Goal: Information Seeking & Learning: Learn about a topic

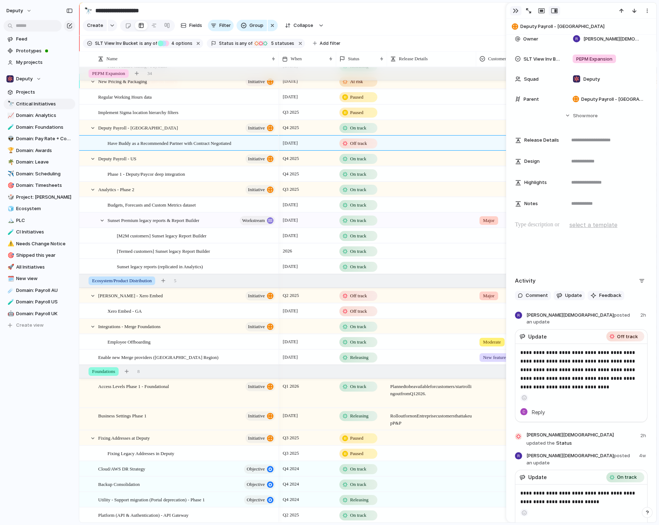
click at [515, 10] on div "button" at bounding box center [516, 11] width 6 height 6
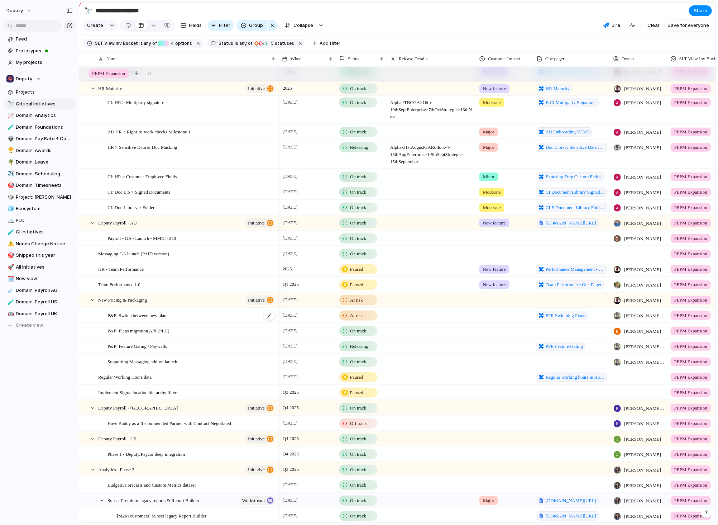
click at [225, 312] on div "P&P: Switch between new plans" at bounding box center [192, 315] width 169 height 15
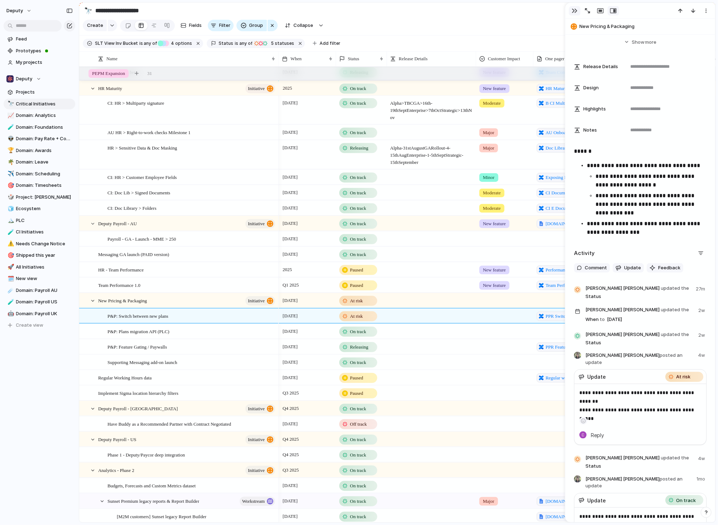
click at [570, 11] on button "button" at bounding box center [574, 10] width 11 height 9
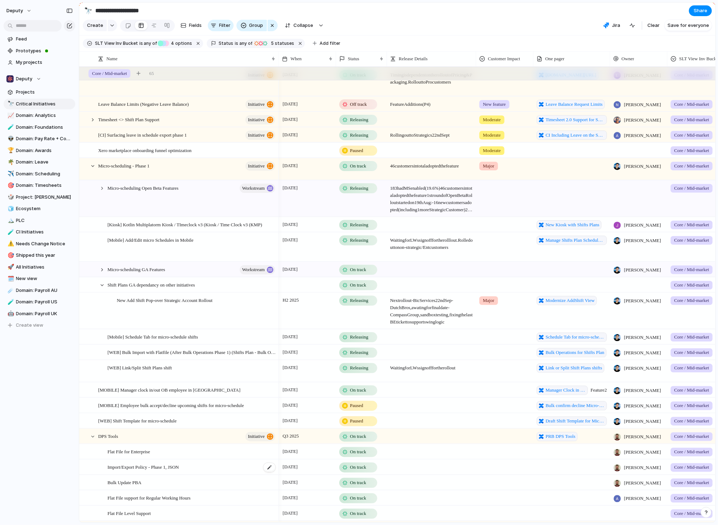
scroll to position [49, 0]
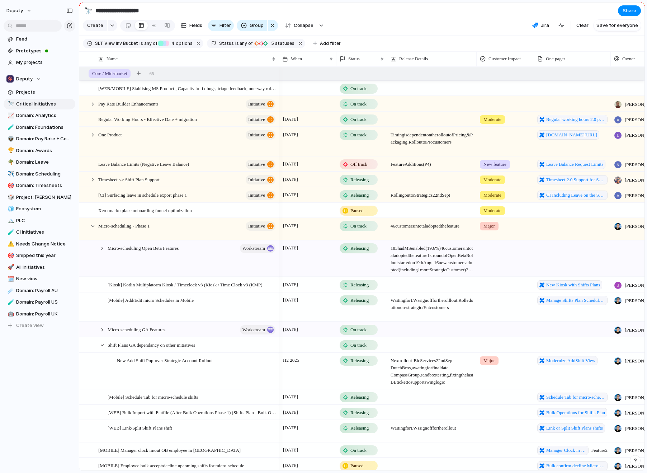
click at [330, 165] on div "[DATE]" at bounding box center [307, 162] width 57 height 11
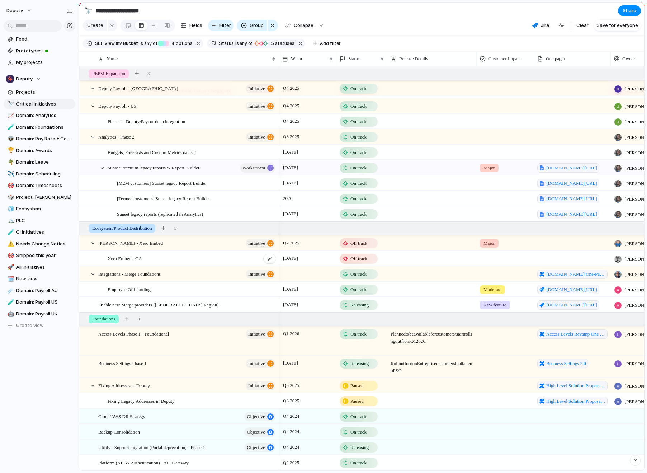
click at [223, 255] on div "Xero Embed - GA" at bounding box center [192, 258] width 169 height 15
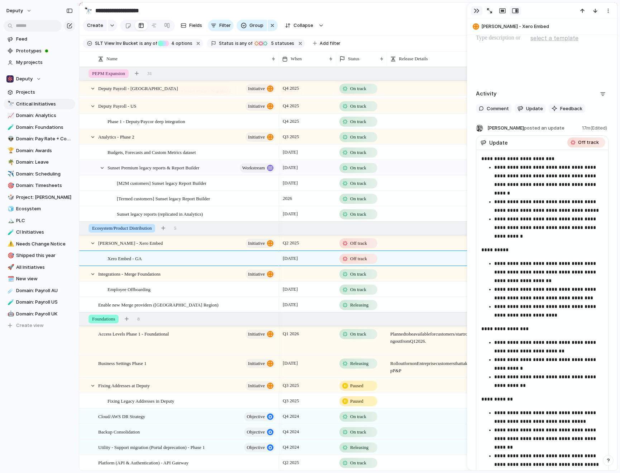
click at [474, 11] on div "button" at bounding box center [477, 11] width 6 height 6
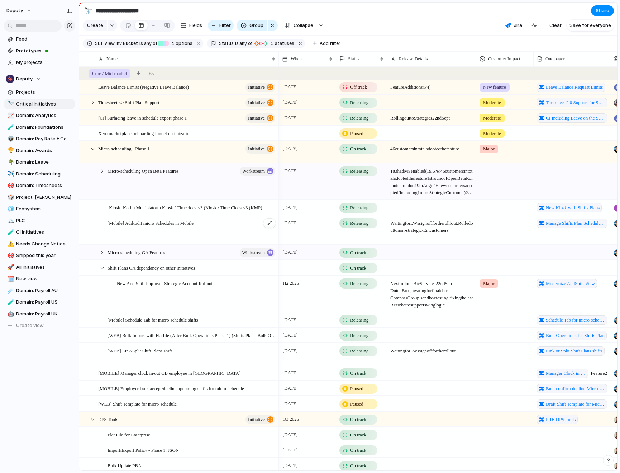
scroll to position [183, 0]
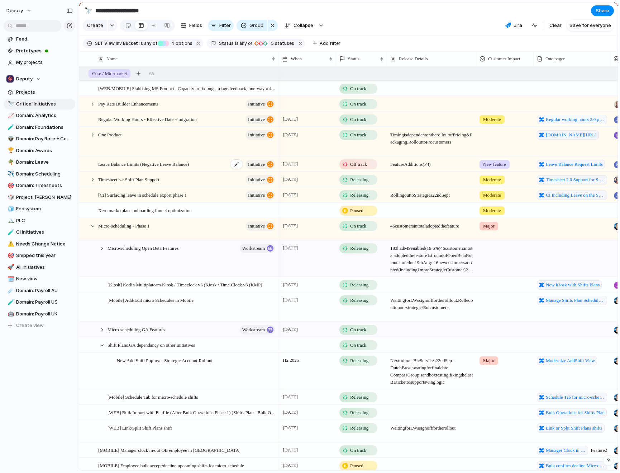
click at [213, 164] on div "Leave Balance Limits (Negative Leave Balance) initiative" at bounding box center [187, 164] width 178 height 15
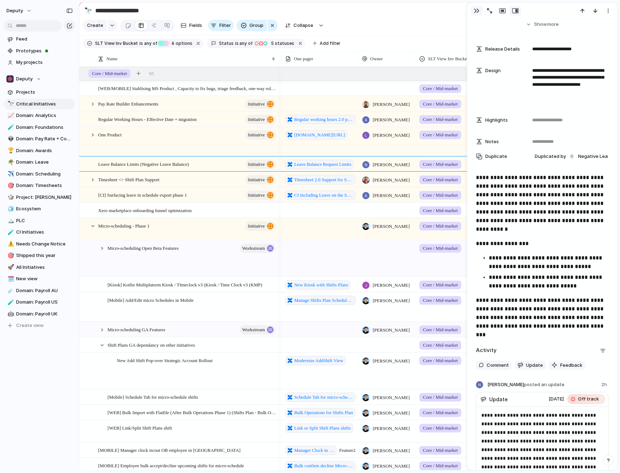
click at [474, 10] on div "button" at bounding box center [477, 11] width 6 height 6
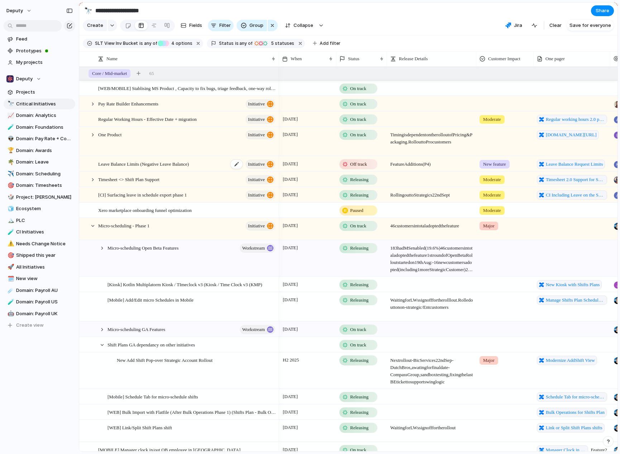
click at [212, 161] on div "Leave Balance Limits (Negative Leave Balance) initiative" at bounding box center [187, 164] width 178 height 15
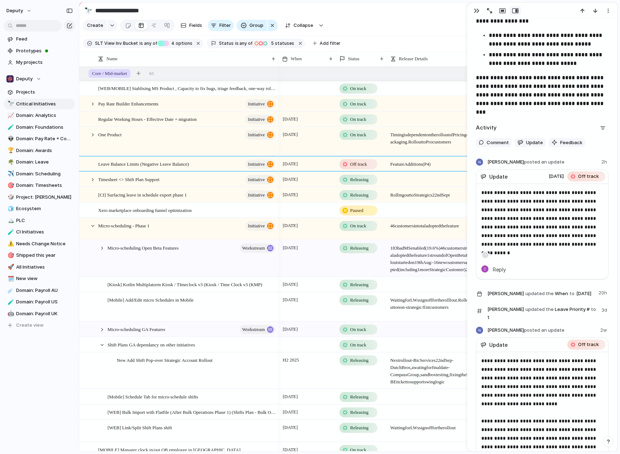
scroll to position [459, 0]
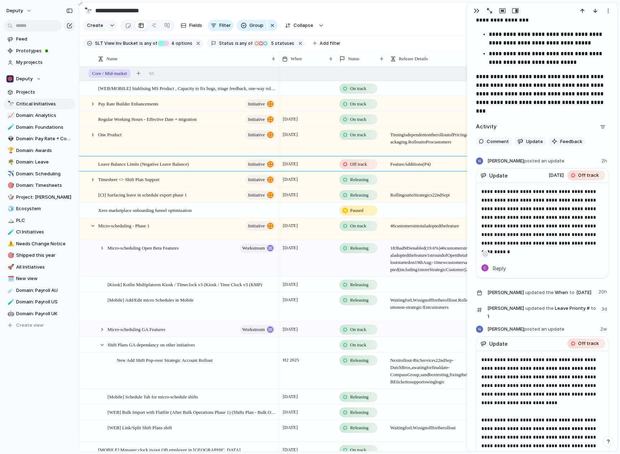
click at [474, 12] on div "button" at bounding box center [477, 11] width 6 height 6
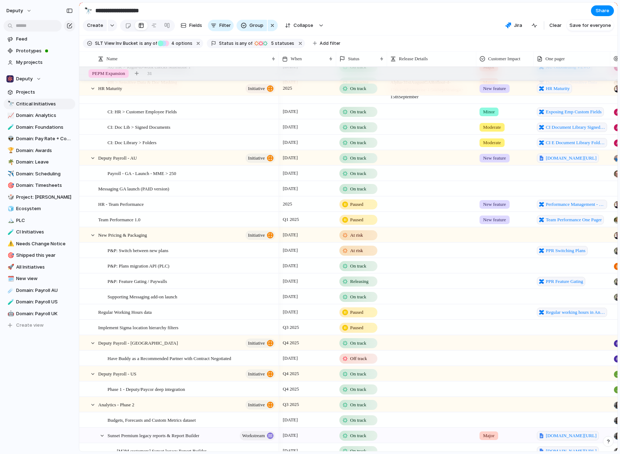
scroll to position [834, 0]
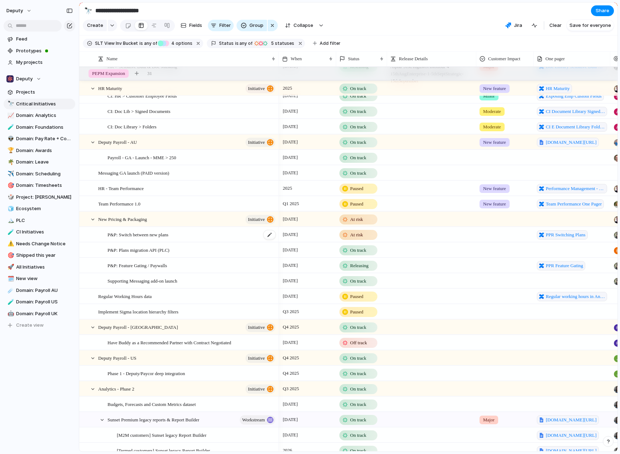
click at [226, 231] on div "P&P: Switch between new plans" at bounding box center [192, 234] width 169 height 15
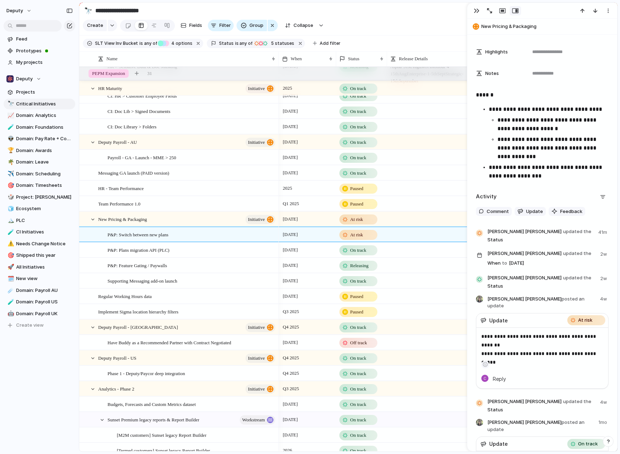
scroll to position [271, 0]
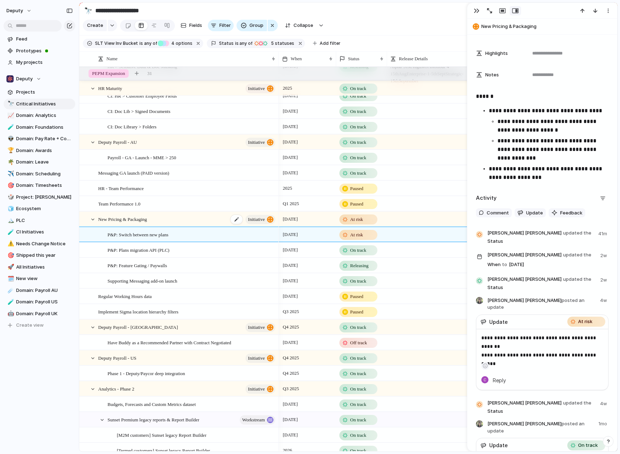
click at [201, 220] on div "New Pricing & Packaging initiative" at bounding box center [187, 219] width 178 height 15
type textarea "**********"
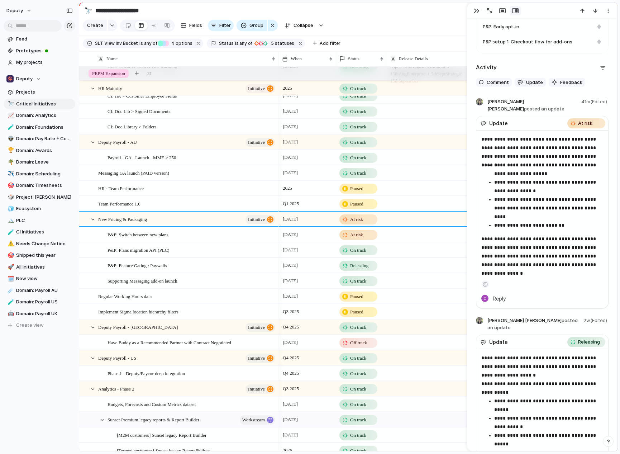
scroll to position [608, 0]
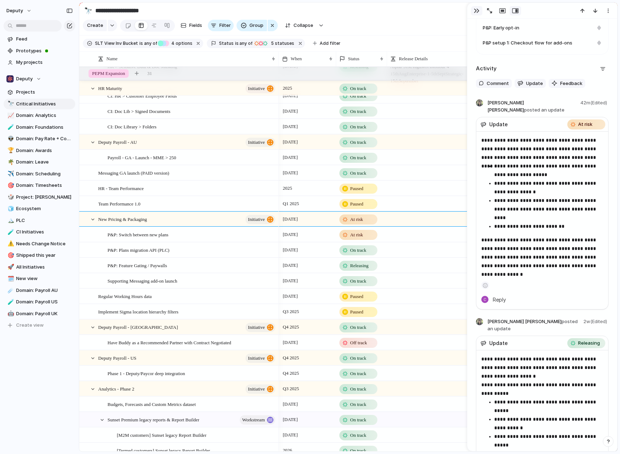
click at [476, 10] on div "button" at bounding box center [477, 11] width 6 height 6
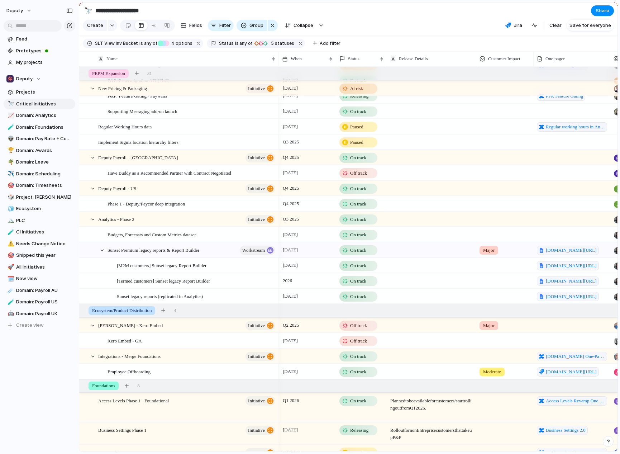
scroll to position [1007, 0]
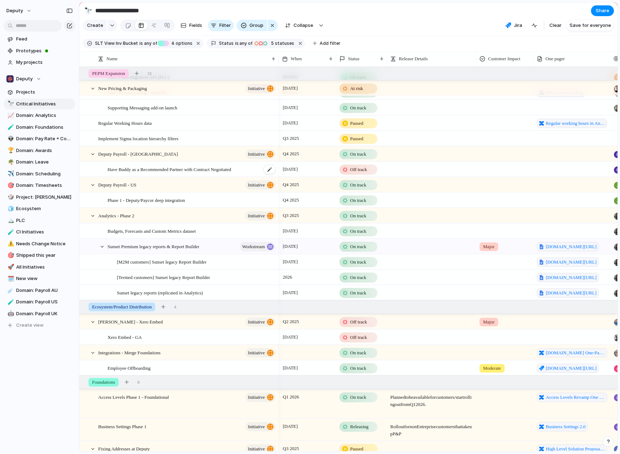
click at [209, 166] on span "Have Buddy as a Recommended Partner with Contract Negotiated" at bounding box center [170, 169] width 124 height 8
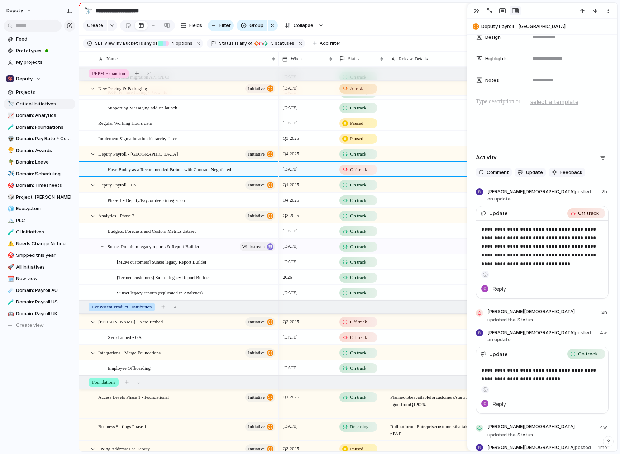
scroll to position [279, 0]
click at [476, 10] on div "button" at bounding box center [477, 11] width 6 height 6
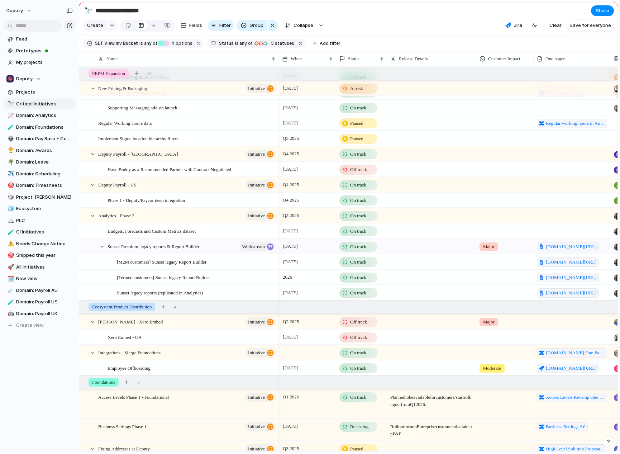
click at [313, 170] on div "[DATE]" at bounding box center [307, 167] width 57 height 11
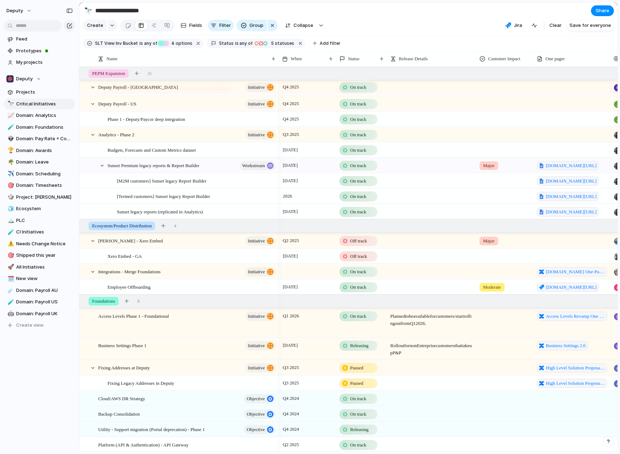
scroll to position [1089, 0]
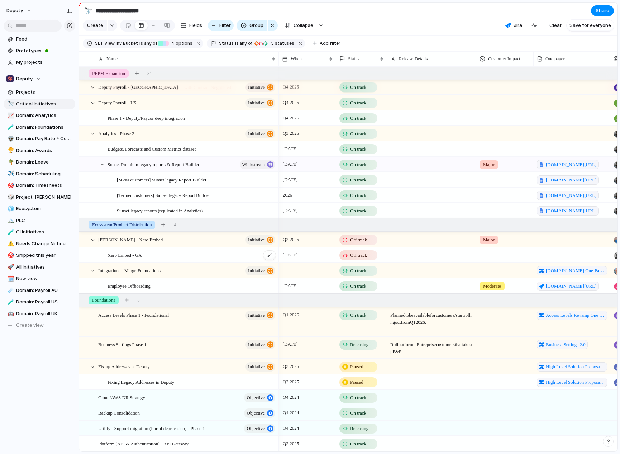
click at [231, 253] on div "Xero Embed - GA" at bounding box center [192, 255] width 169 height 15
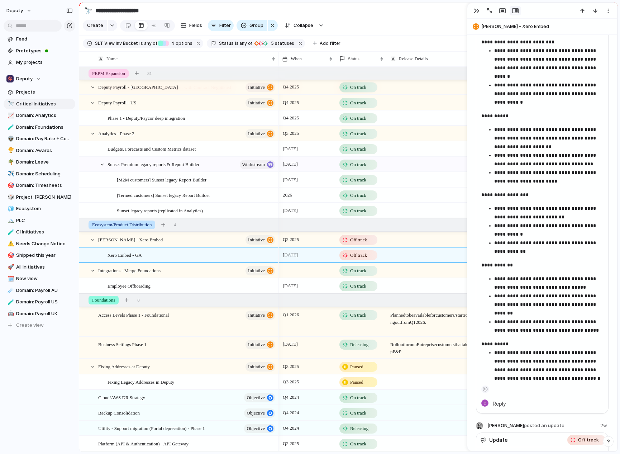
scroll to position [1058, 0]
drag, startPoint x: 476, startPoint y: 11, endPoint x: 471, endPoint y: 15, distance: 5.7
click at [476, 11] on div "button" at bounding box center [477, 11] width 6 height 6
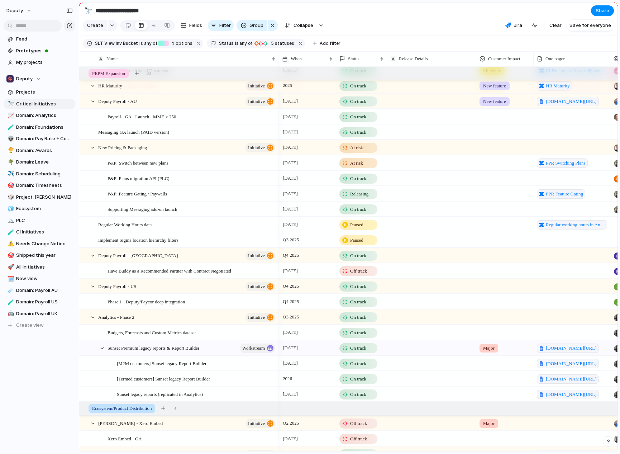
scroll to position [863, 0]
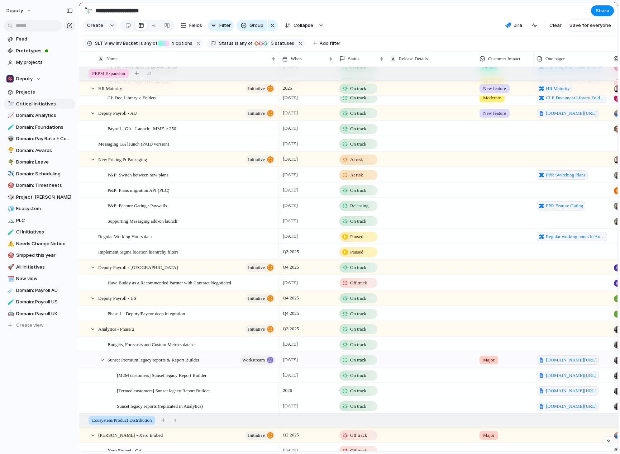
click at [312, 220] on div "[DATE]" at bounding box center [307, 219] width 57 height 11
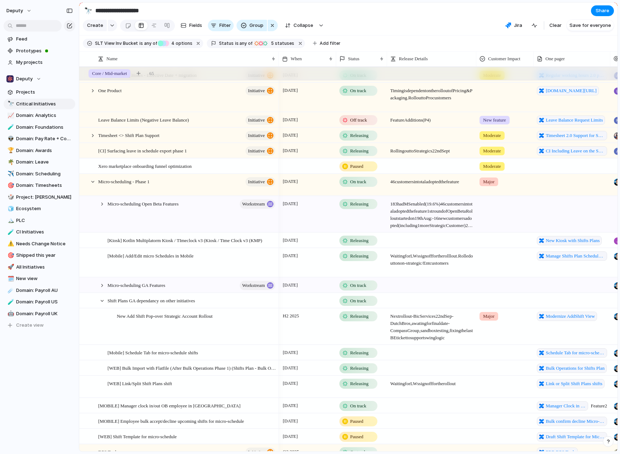
scroll to position [1, 0]
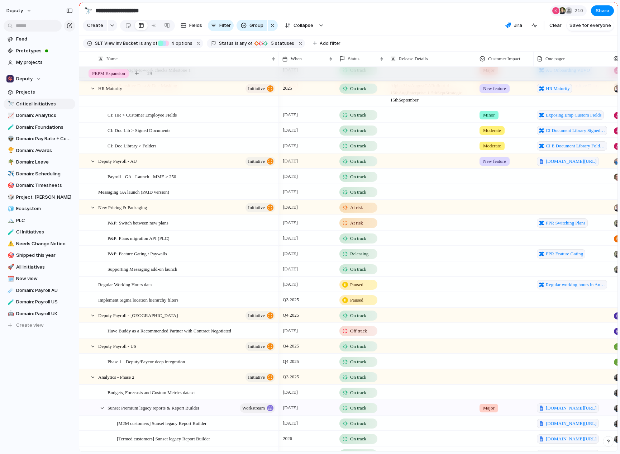
scroll to position [834, 0]
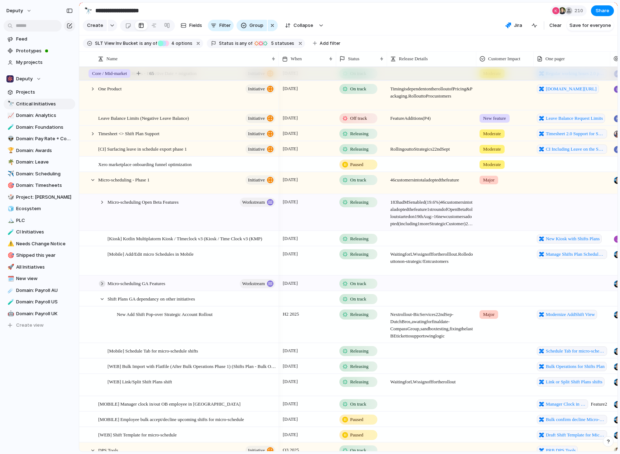
click at [104, 282] on div at bounding box center [102, 283] width 6 height 6
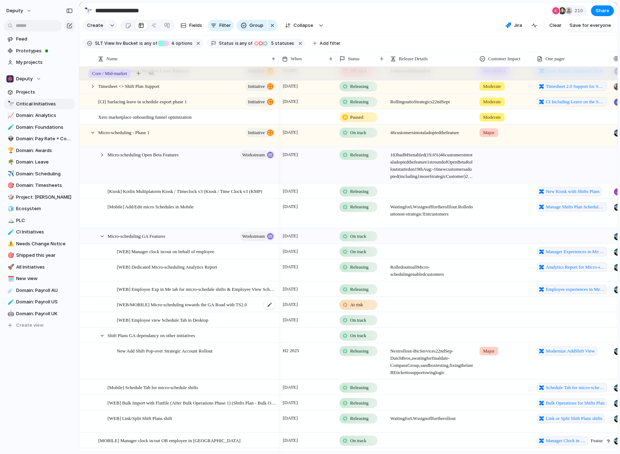
click at [227, 301] on span "[WEB/MOBILE] Micro-scheduling towards the GA Road with TS2.0" at bounding box center [182, 304] width 130 height 8
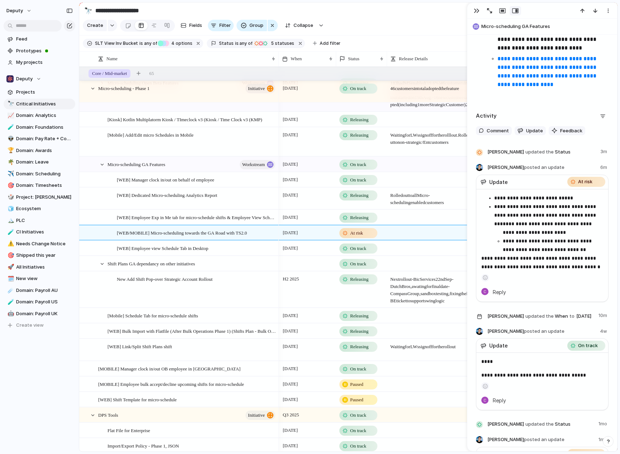
click at [590, 281] on aside at bounding box center [542, 276] width 122 height 10
click at [610, 290] on div "**********" at bounding box center [542, 230] width 150 height 1184
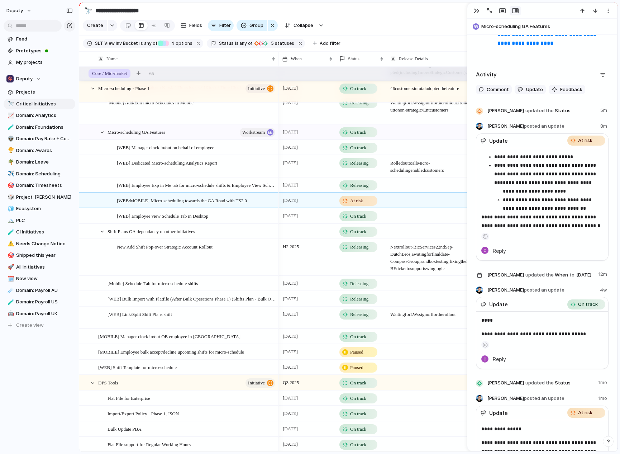
scroll to position [437, 0]
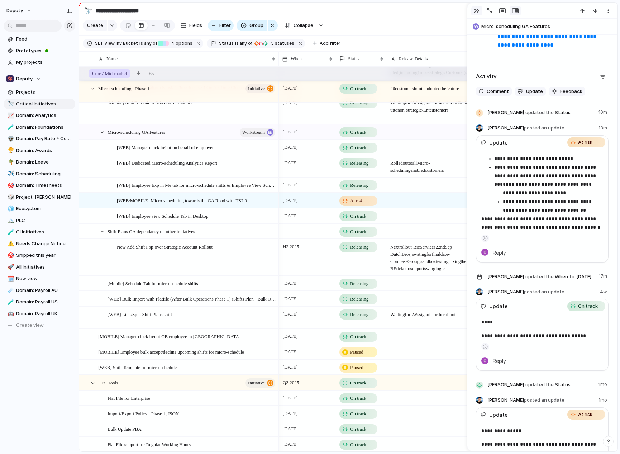
click at [477, 10] on div "button" at bounding box center [477, 11] width 6 height 6
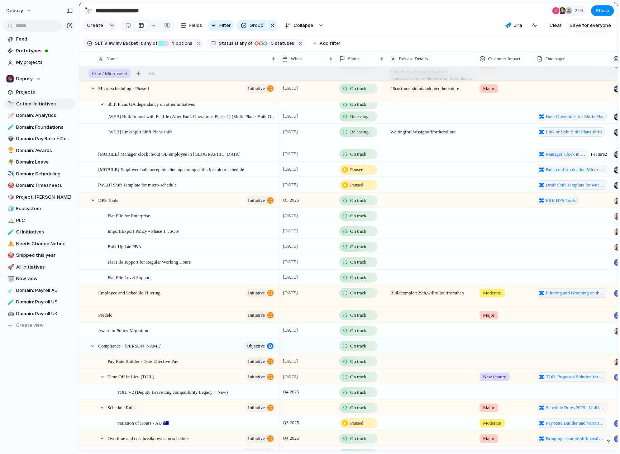
scroll to position [458, 0]
